Goal: Navigation & Orientation: Find specific page/section

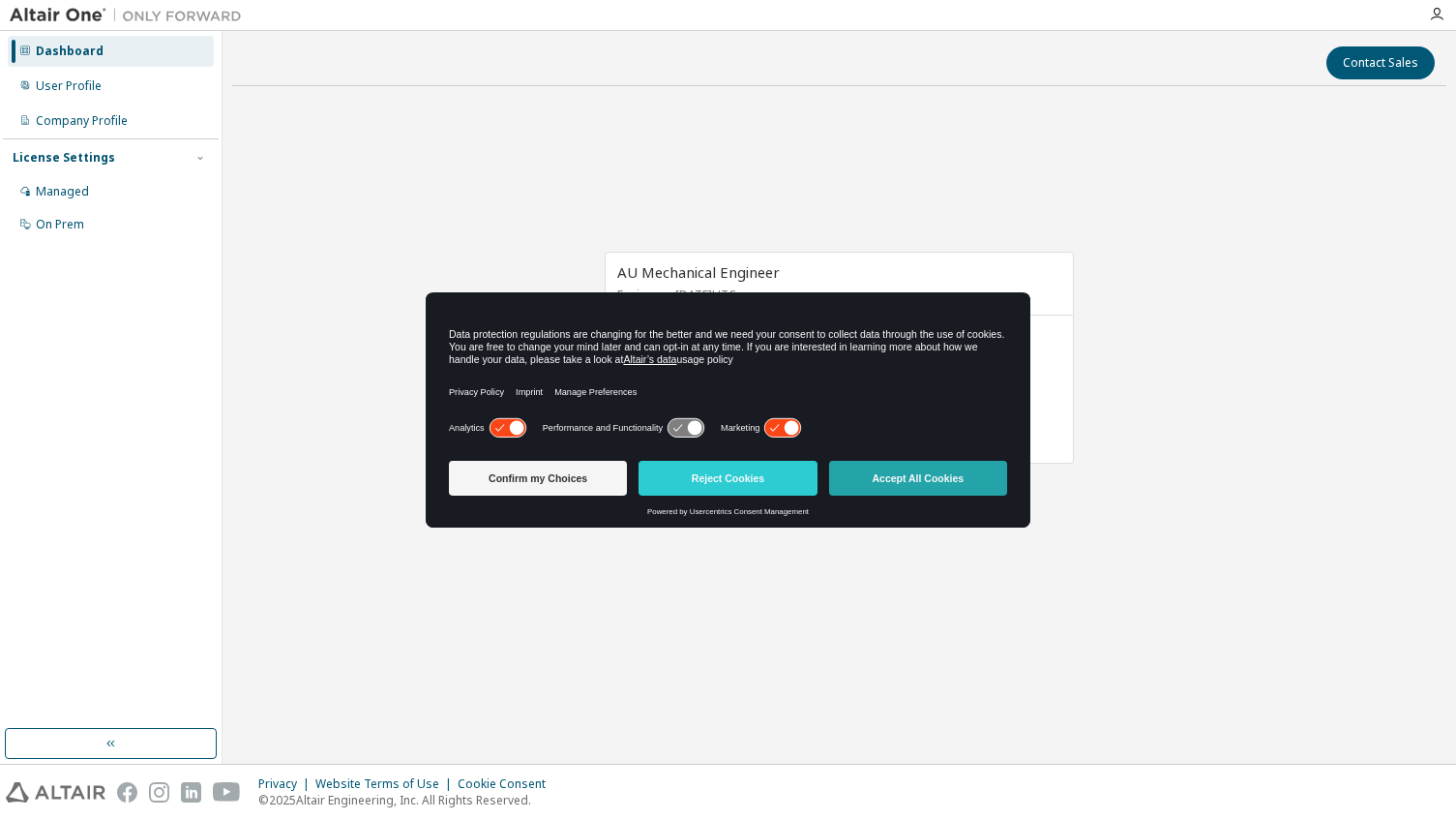
click at [941, 476] on button "Accept All Cookies" at bounding box center [918, 478] width 178 height 35
